Goal: Information Seeking & Learning: Find specific fact

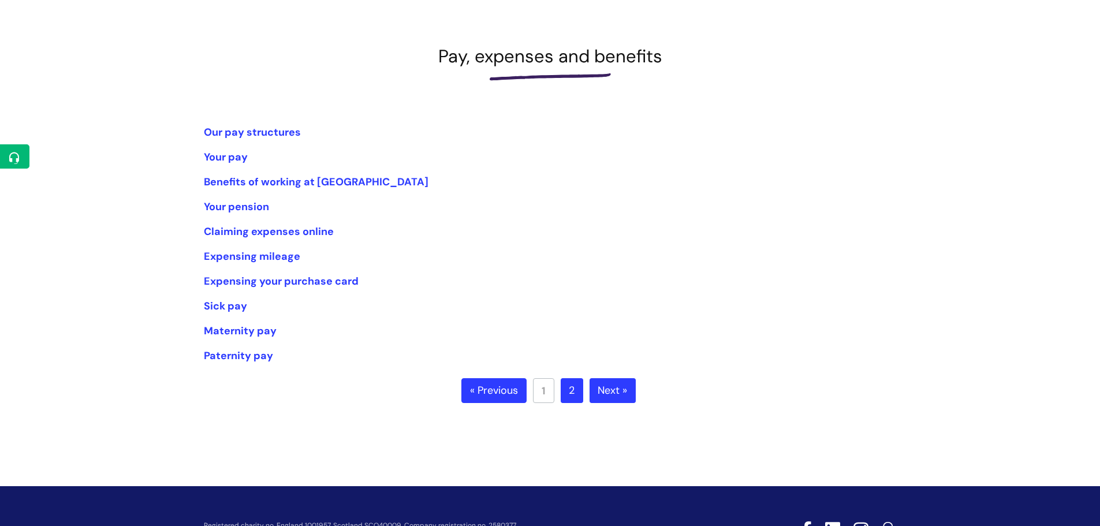
scroll to position [162, 0]
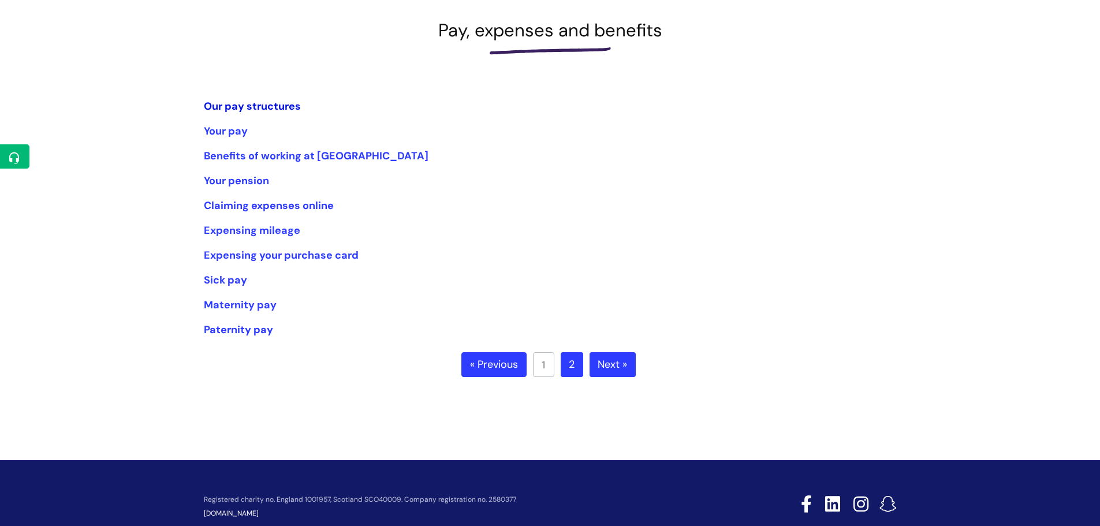
click at [287, 106] on link "Our pay structures" at bounding box center [252, 106] width 97 height 14
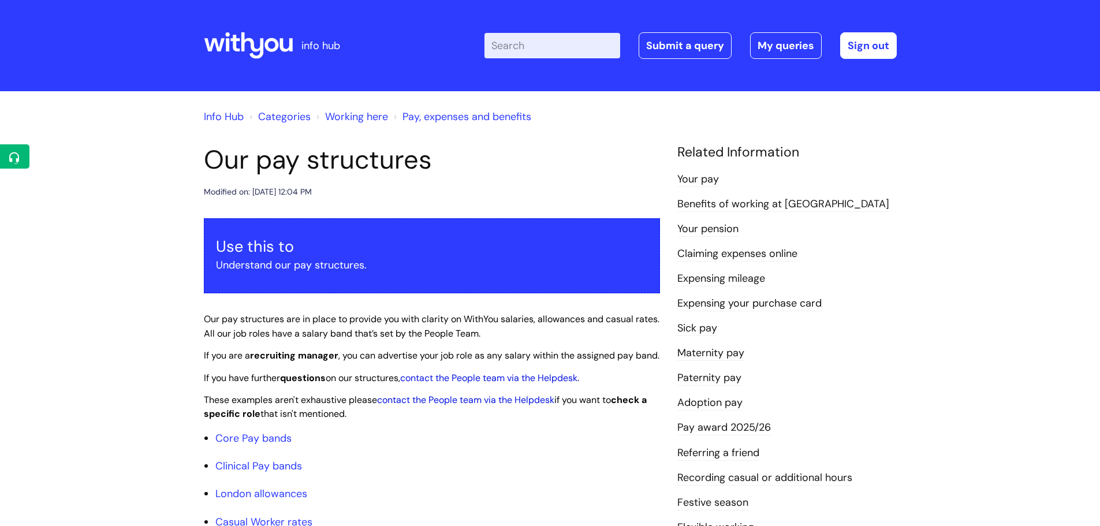
click at [452, 447] on li "Core Pay bands" at bounding box center [437, 438] width 444 height 18
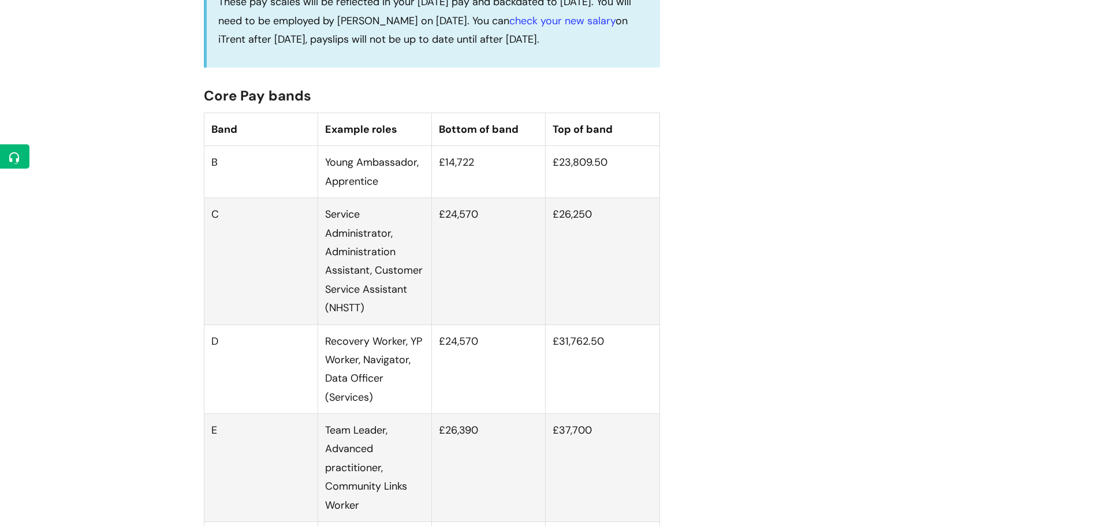
scroll to position [646, 0]
click at [468, 171] on td "£14,722" at bounding box center [489, 171] width 114 height 52
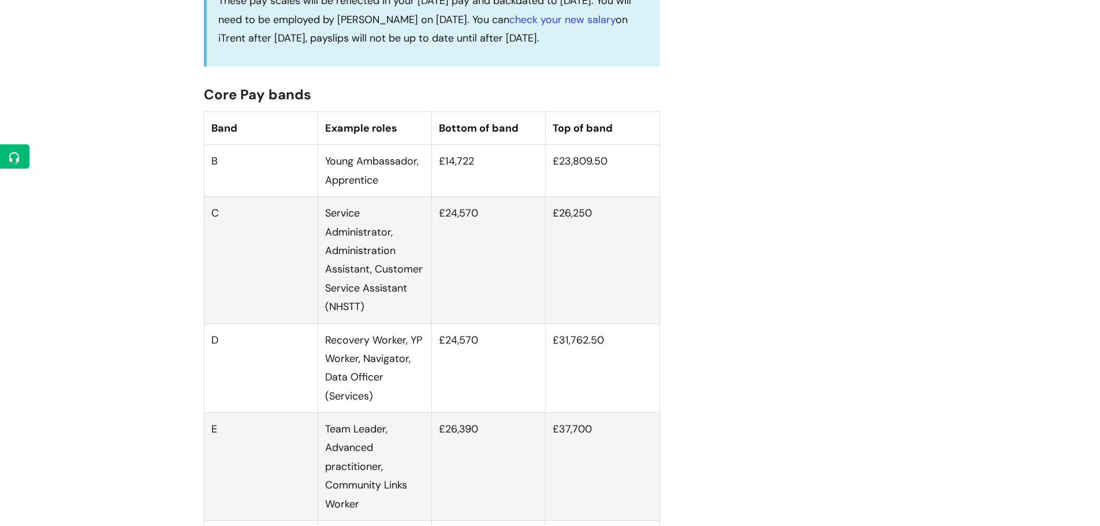
click at [582, 165] on td "£23,809.50" at bounding box center [602, 171] width 114 height 52
click at [556, 188] on td "£23,809.50" at bounding box center [602, 171] width 114 height 52
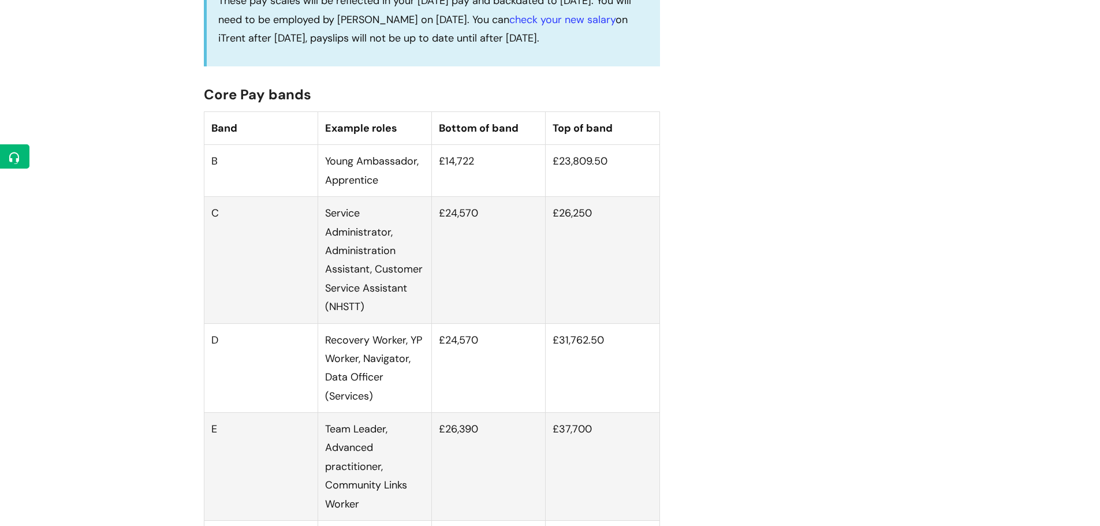
click at [465, 272] on td "£24,570" at bounding box center [489, 260] width 114 height 126
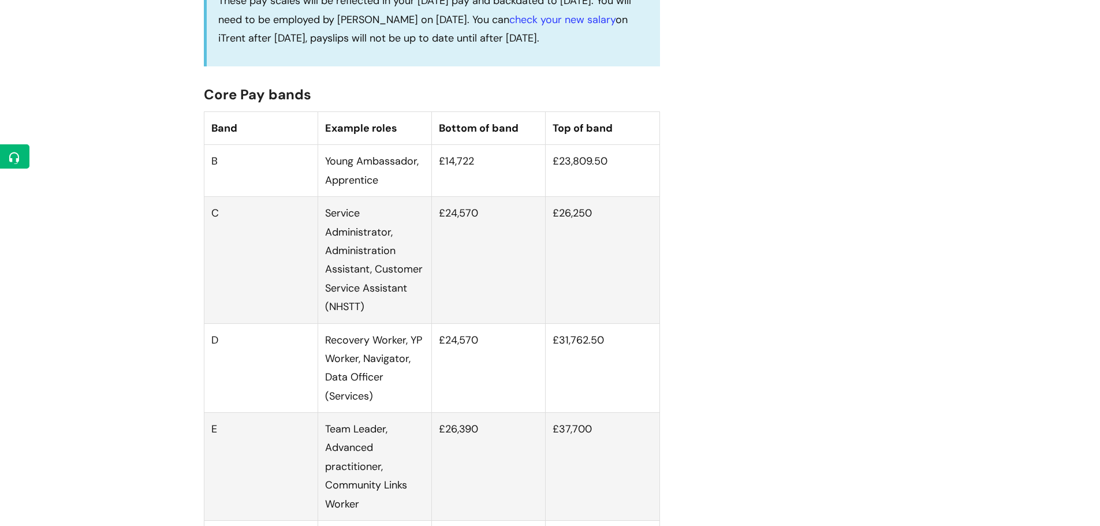
click at [364, 373] on td "Recovery Worker, YP Worker, Navigator, Data Officer (Services)" at bounding box center [374, 367] width 114 height 89
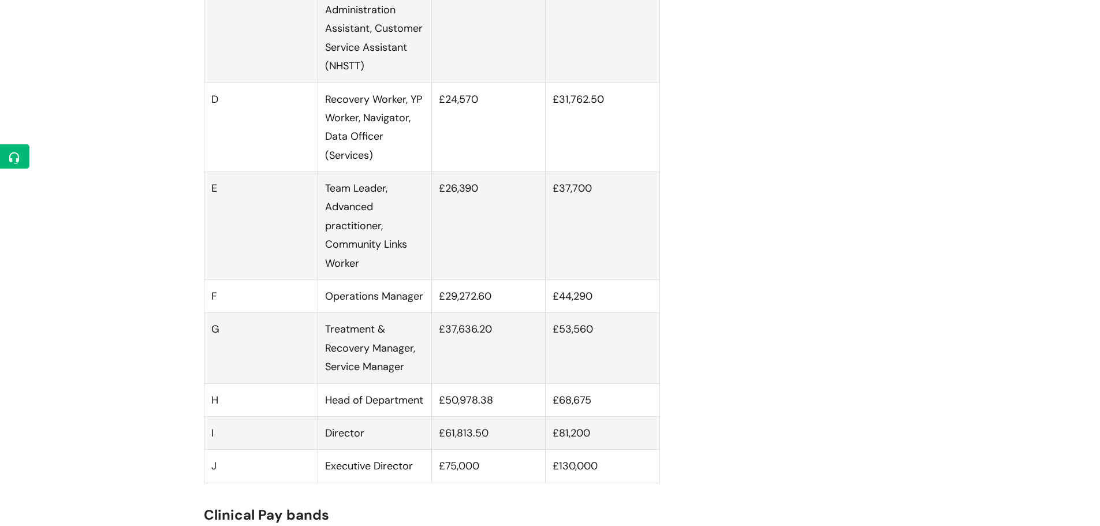
scroll to position [900, 0]
